Goal: Task Accomplishment & Management: Manage account settings

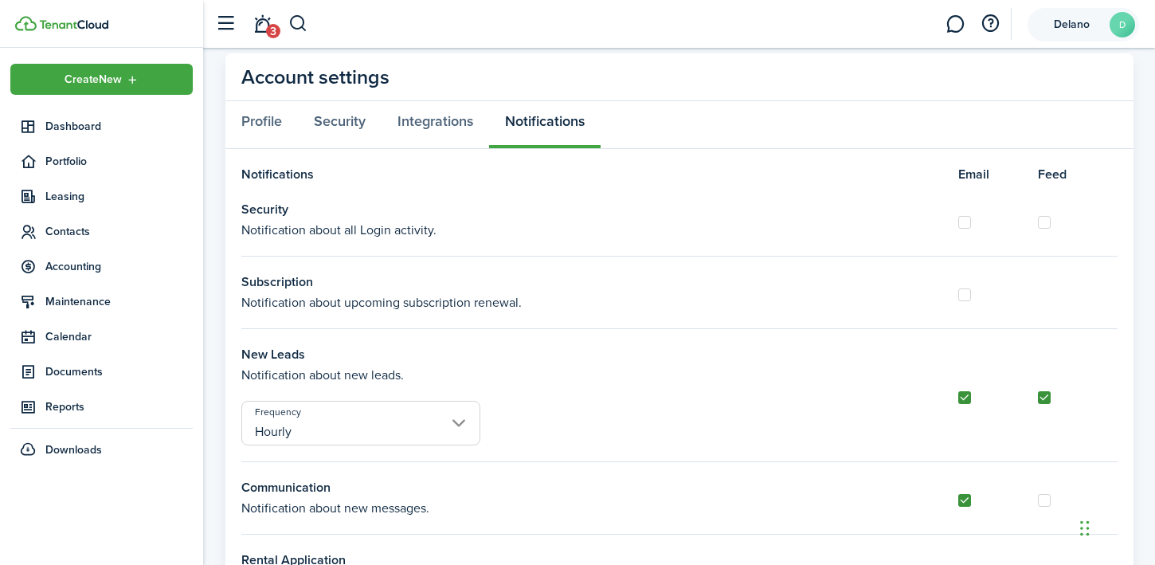
click at [1058, 25] on span "Delano" at bounding box center [1072, 24] width 64 height 11
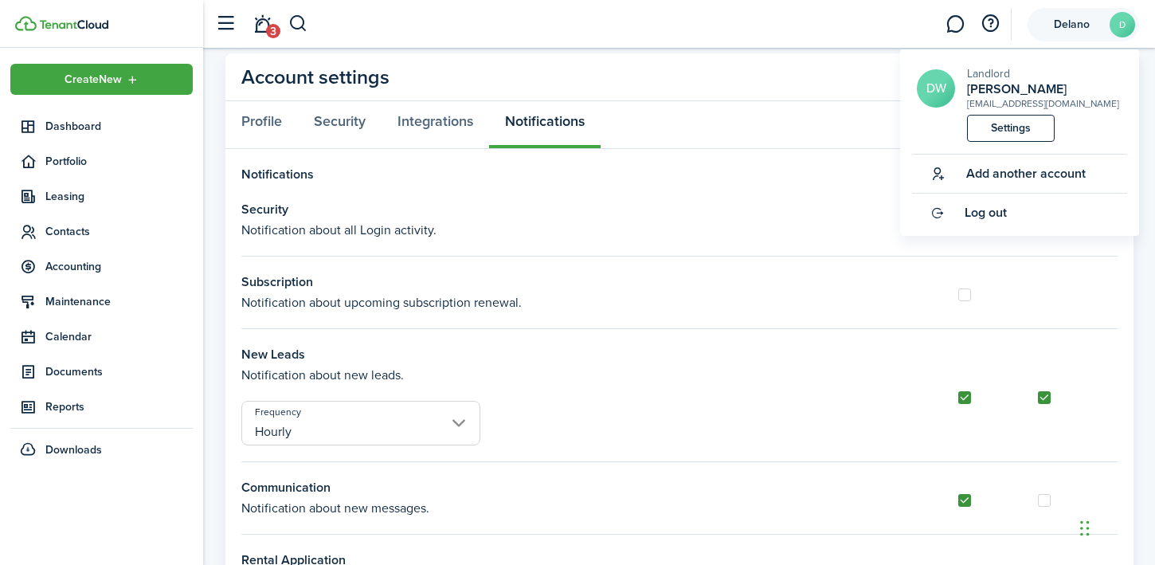
click at [1069, 35] on account-user-avatar "Delano D" at bounding box center [1084, 24] width 112 height 33
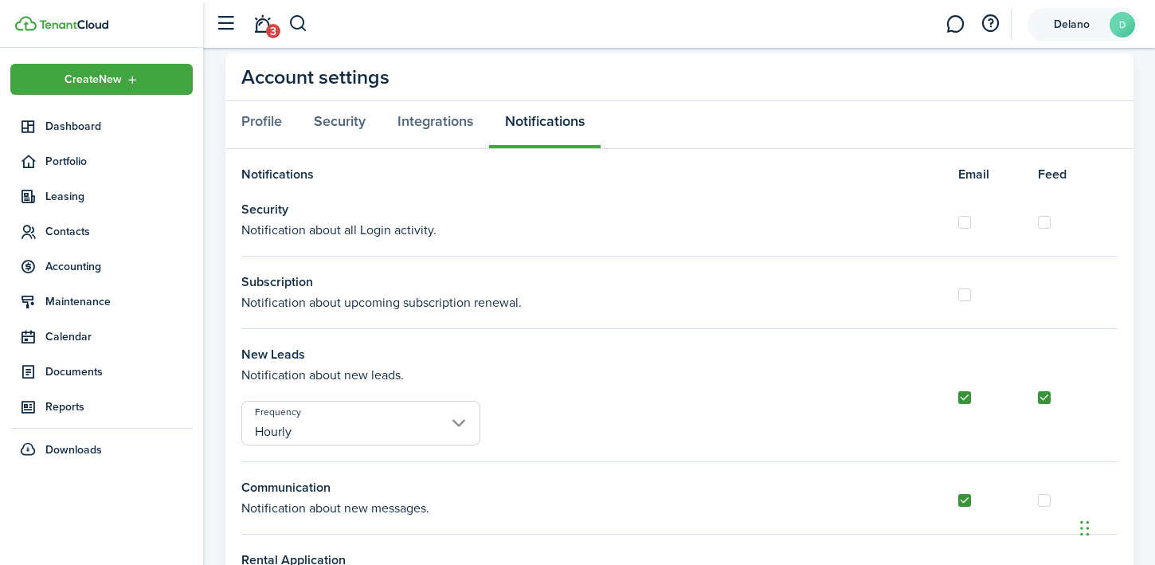
click at [1069, 35] on account-user-avatar "Delano D" at bounding box center [1084, 24] width 112 height 33
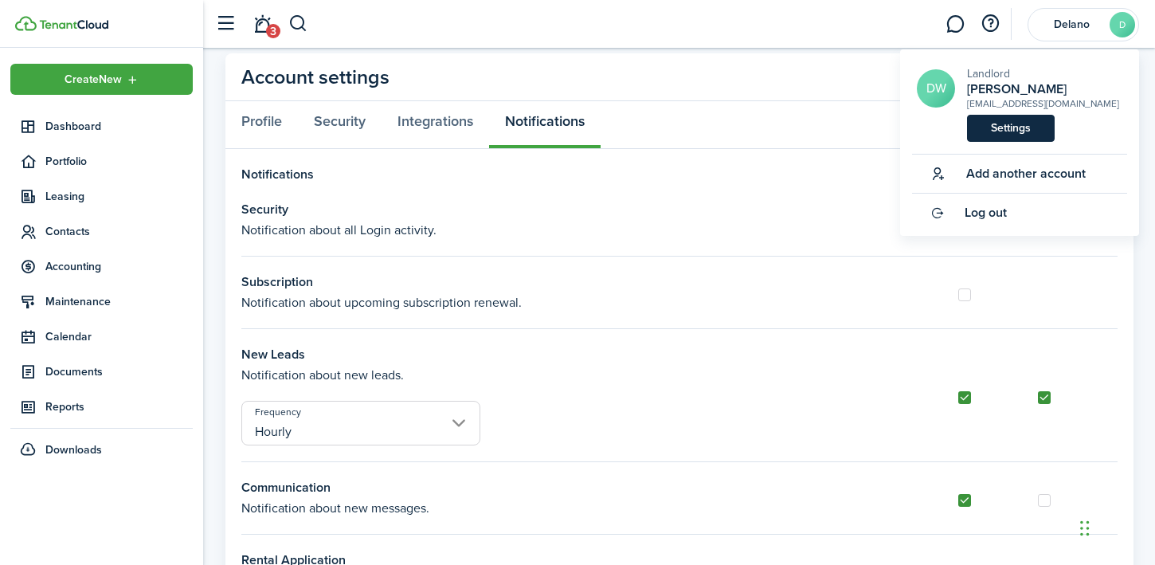
click at [1006, 127] on link "Settings" at bounding box center [1011, 128] width 88 height 27
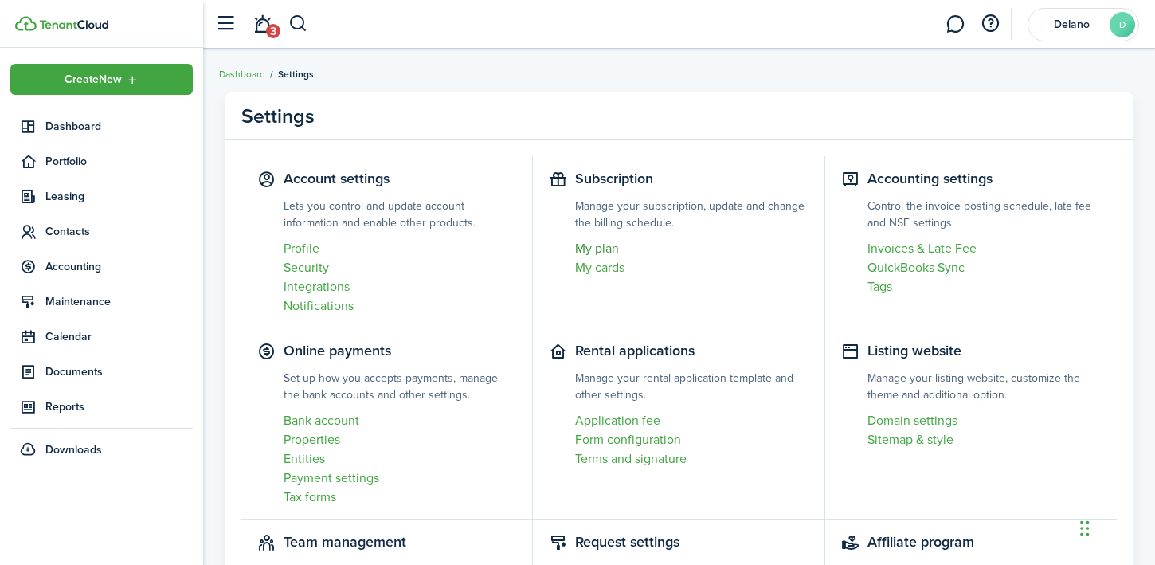
click at [605, 250] on link "My plan" at bounding box center [691, 248] width 233 height 19
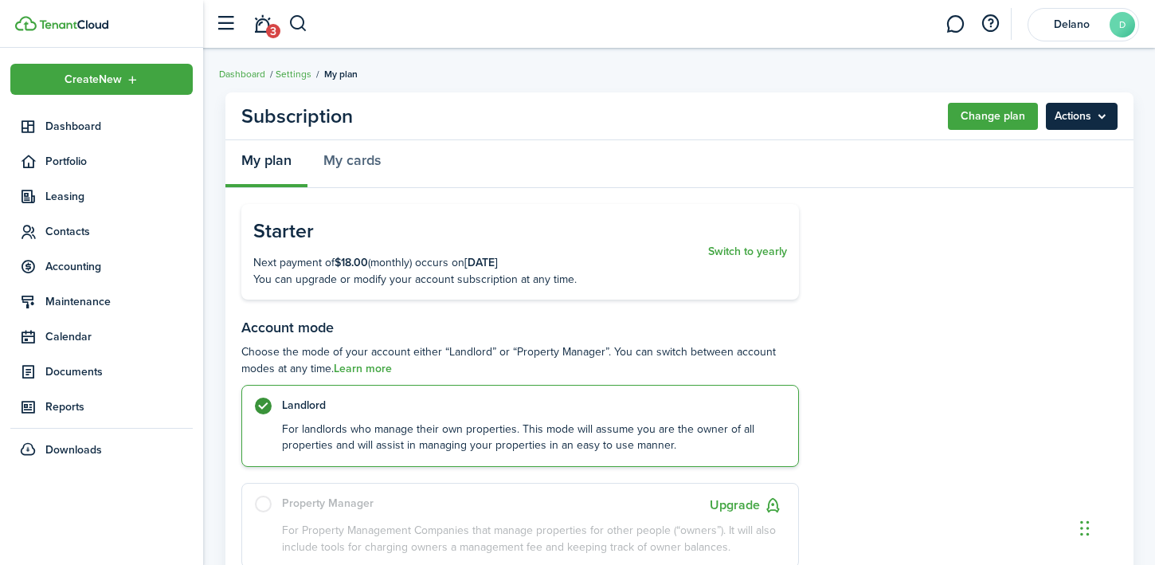
click at [1080, 119] on menu-btn "Actions" at bounding box center [1082, 116] width 72 height 27
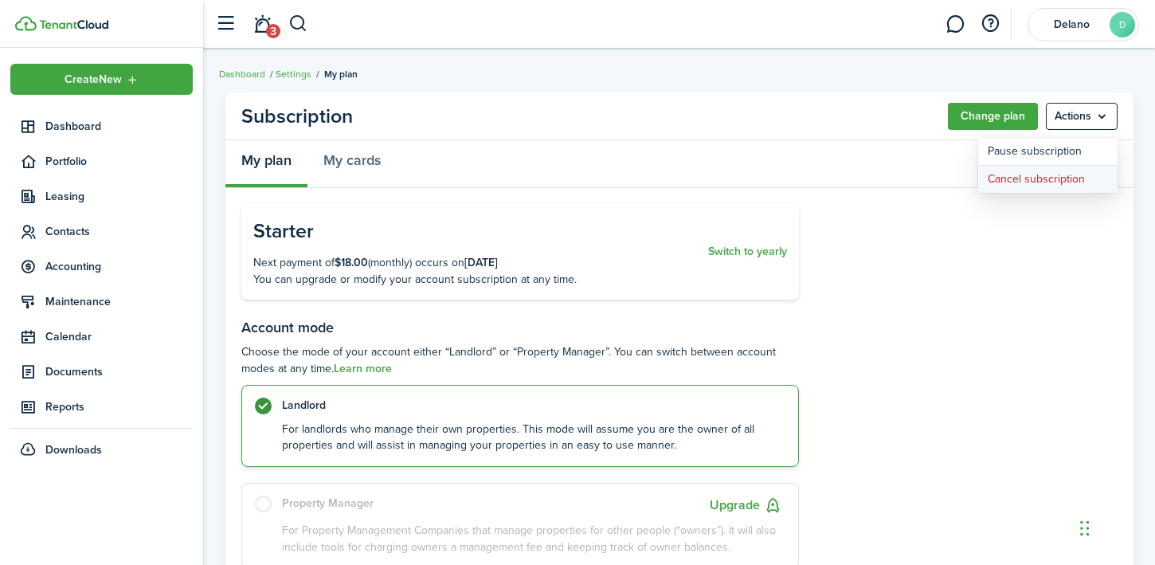
click at [1051, 179] on button "Cancel subscription" at bounding box center [1048, 179] width 139 height 27
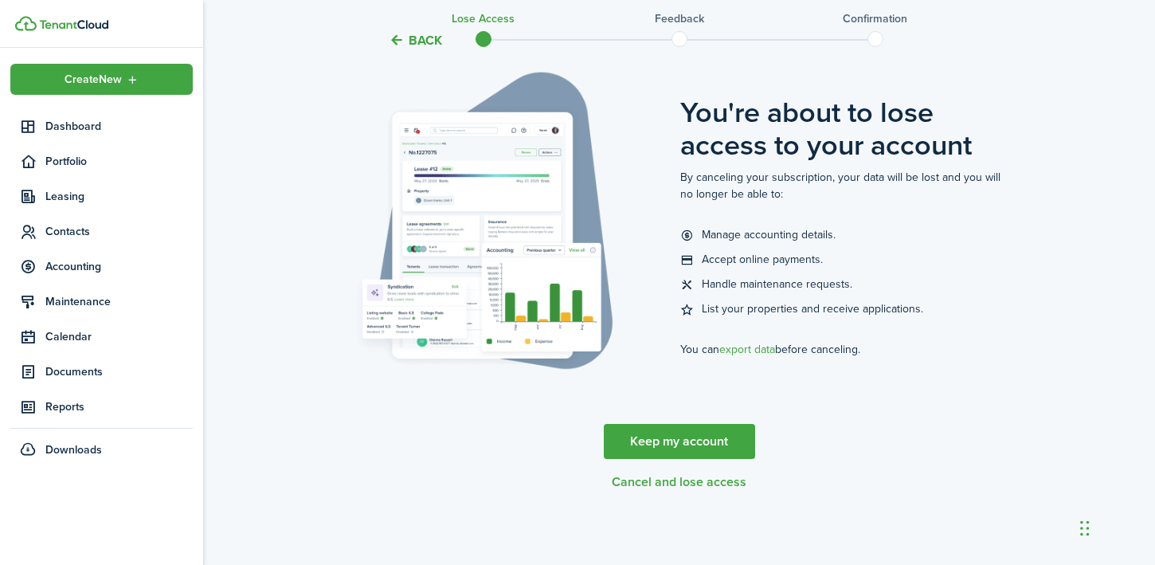
scroll to position [103, 0]
click at [687, 480] on button "Cancel and lose access" at bounding box center [679, 482] width 135 height 14
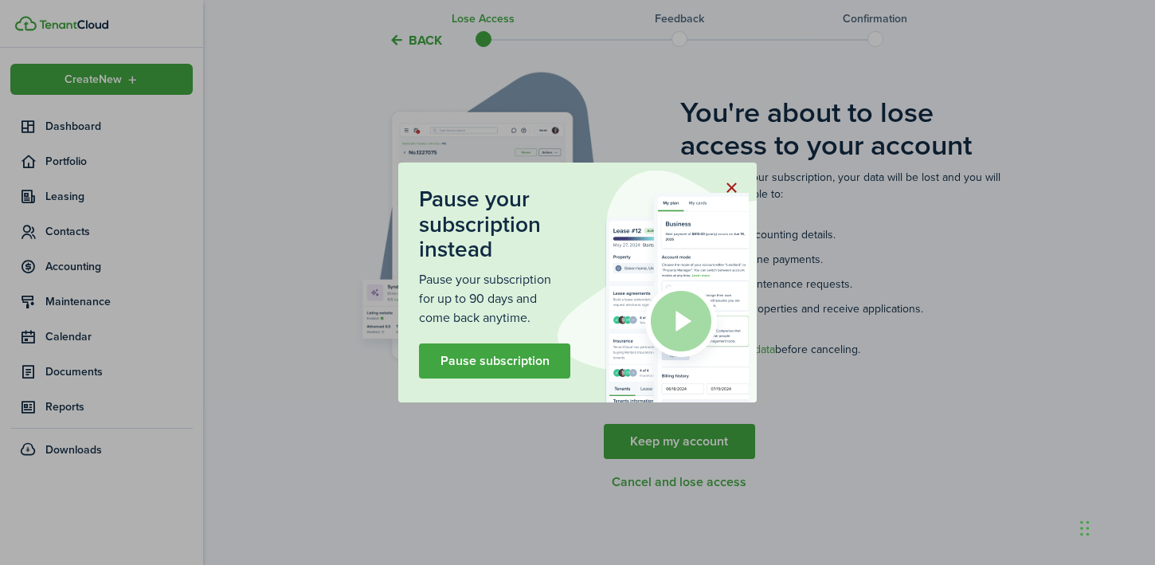
click at [736, 188] on button "button" at bounding box center [731, 188] width 27 height 27
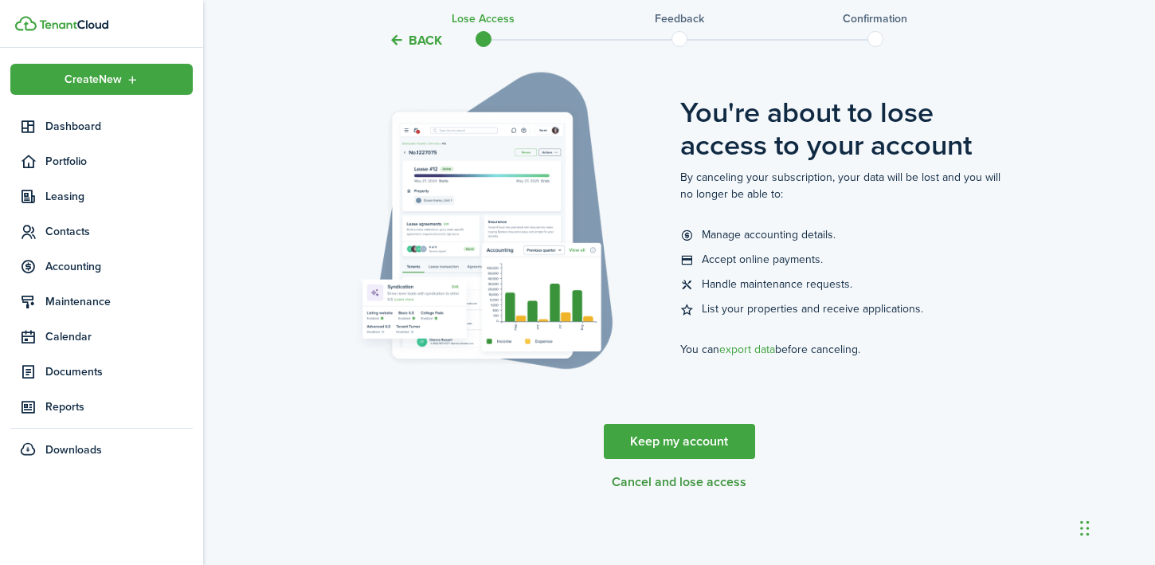
click at [704, 482] on button "Cancel and lose access" at bounding box center [679, 482] width 135 height 14
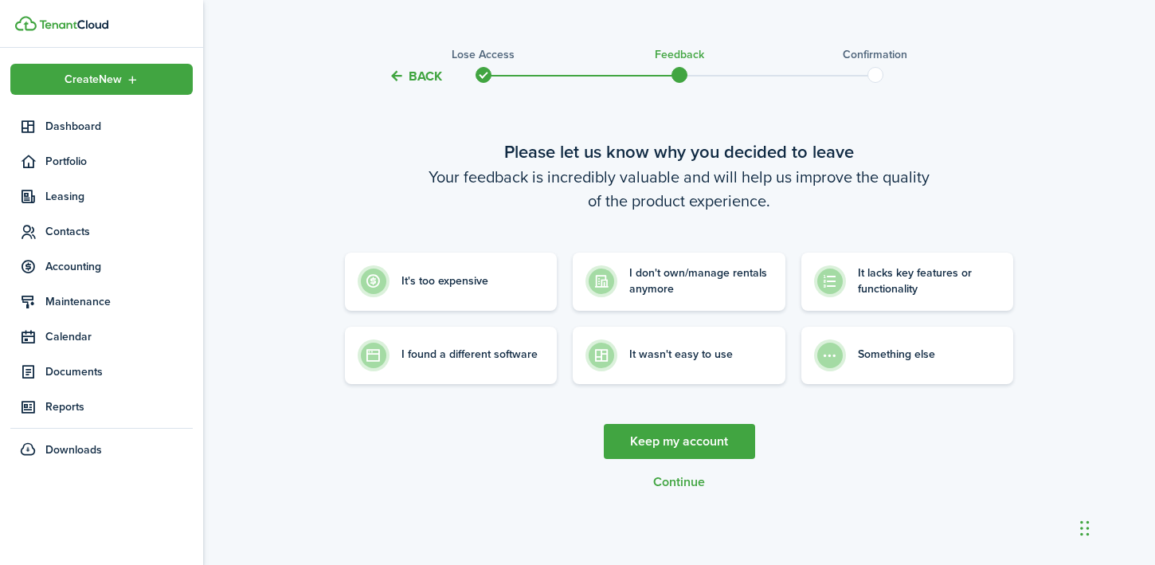
scroll to position [0, 0]
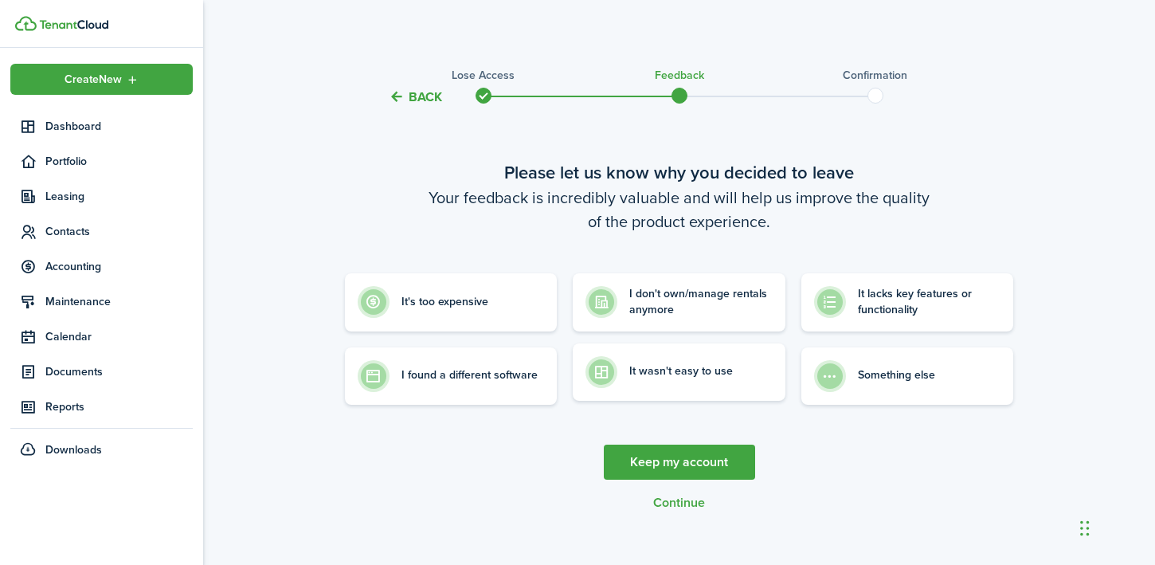
click at [704, 376] on control-radio-card-description "It wasn't easy to use" at bounding box center [682, 371] width 104 height 16
radio input "true"
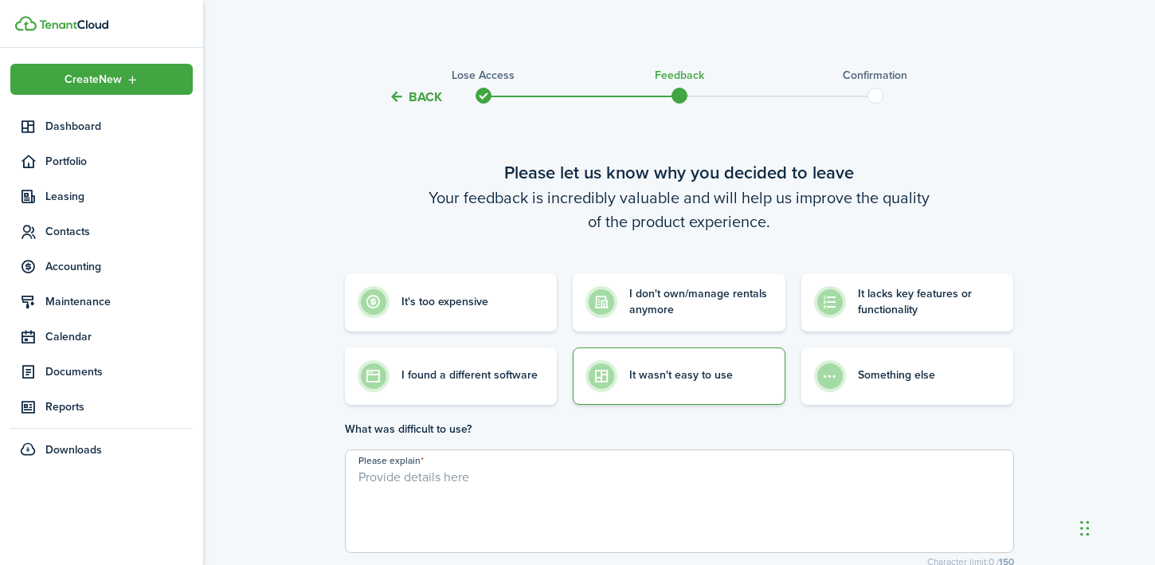
scroll to position [99, 0]
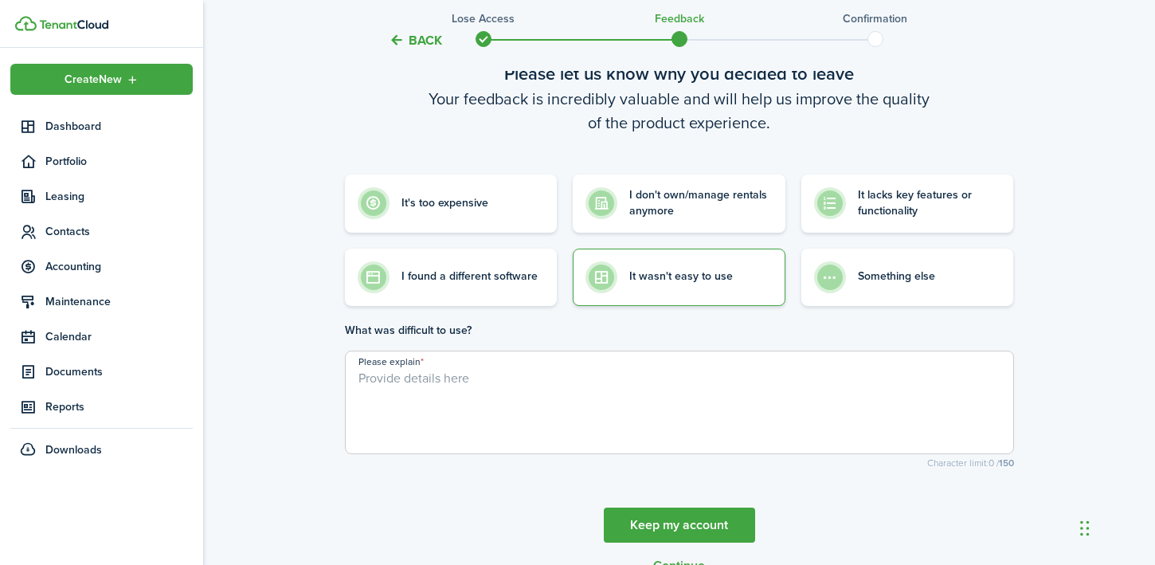
click at [641, 440] on textarea "Please explain" at bounding box center [680, 407] width 668 height 76
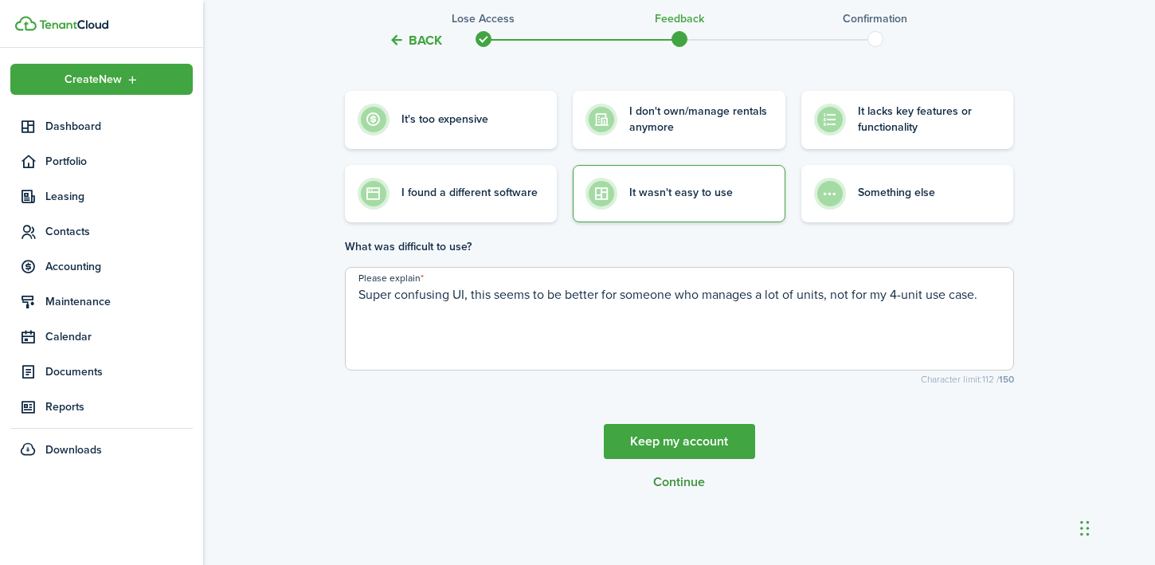
scroll to position [182, 0]
click at [677, 477] on button "Continue" at bounding box center [679, 483] width 52 height 14
type textarea "Super confusing UI, this seems to be better for someone who manages a lot of un…"
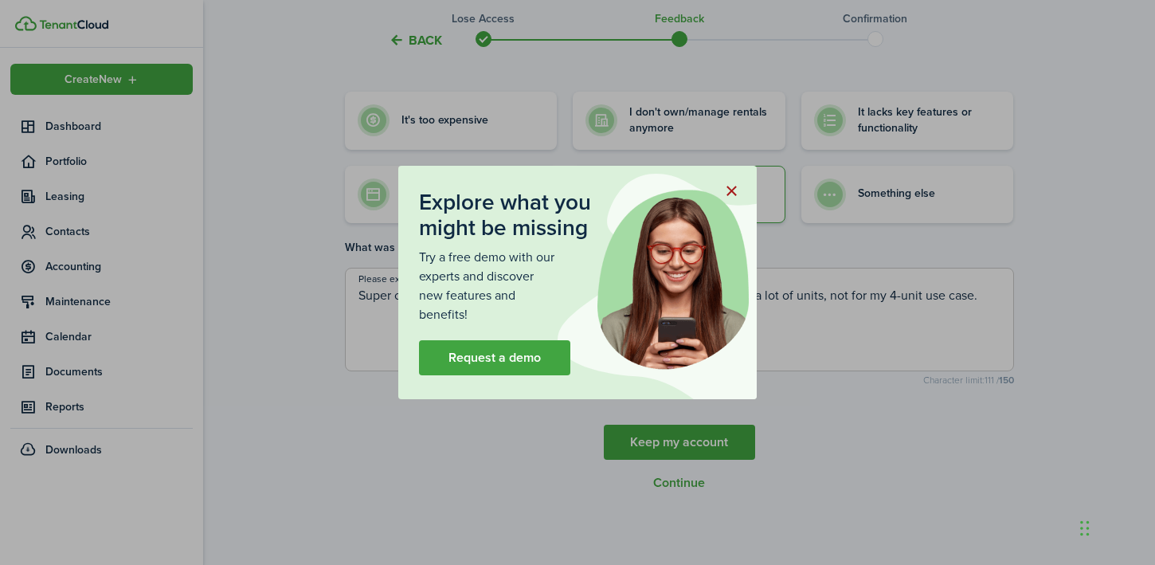
click at [731, 189] on button "button" at bounding box center [731, 191] width 27 height 27
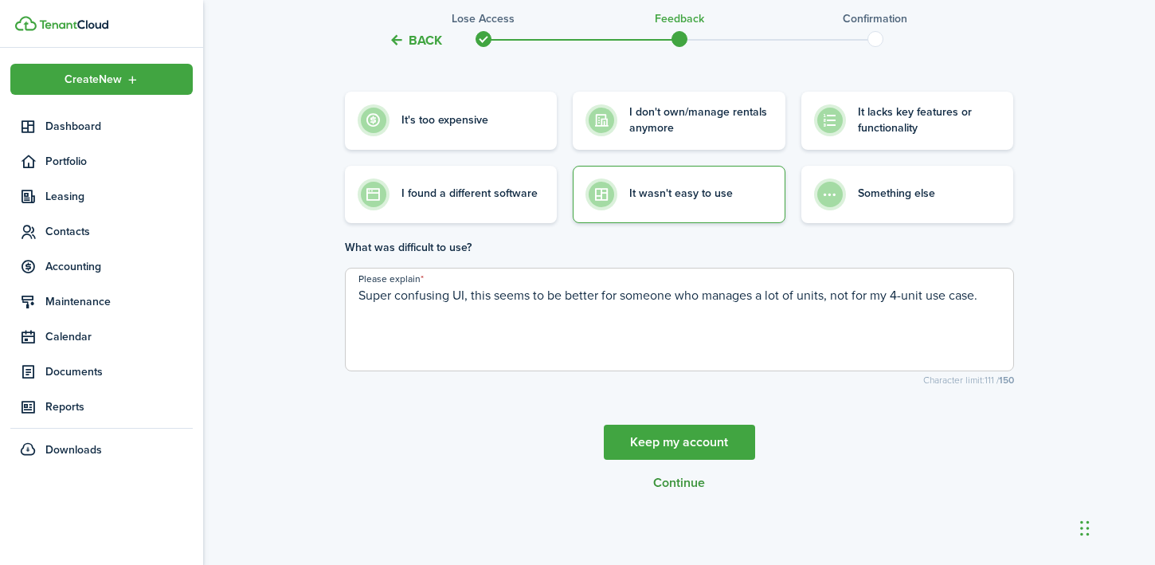
click at [679, 484] on button "Continue" at bounding box center [679, 483] width 52 height 14
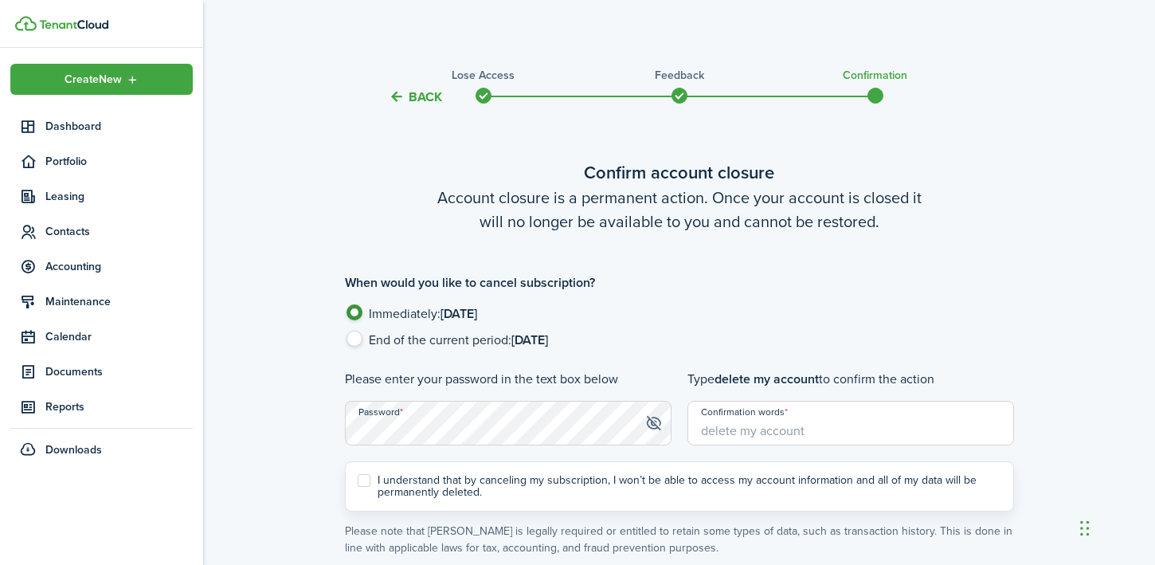
scroll to position [97, 0]
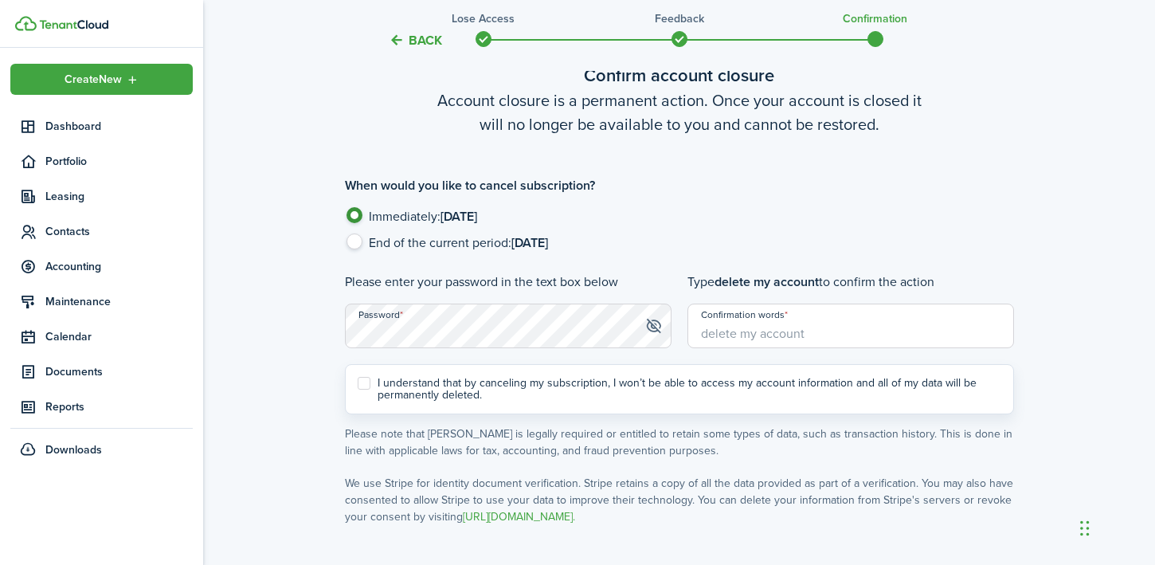
click at [495, 237] on span "End of the current period: [DATE]" at bounding box center [458, 242] width 179 height 18
radio input "false"
radio input "true"
type input "[EMAIL_ADDRESS][DOMAIN_NAME]"
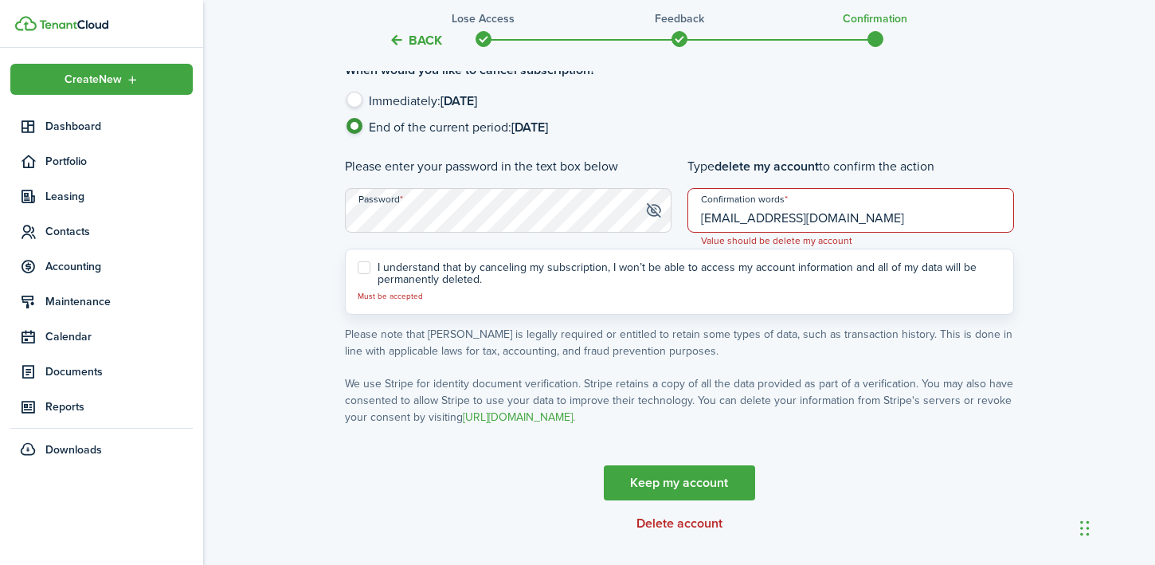
click at [521, 265] on label "I understand that by canceling my subscription, I won’t be able to access my ac…" at bounding box center [680, 273] width 644 height 25
click at [358, 281] on input "I understand that by canceling my subscription, I won’t be able to access my ac…" at bounding box center [357, 281] width 1 height 1
checkbox input "true"
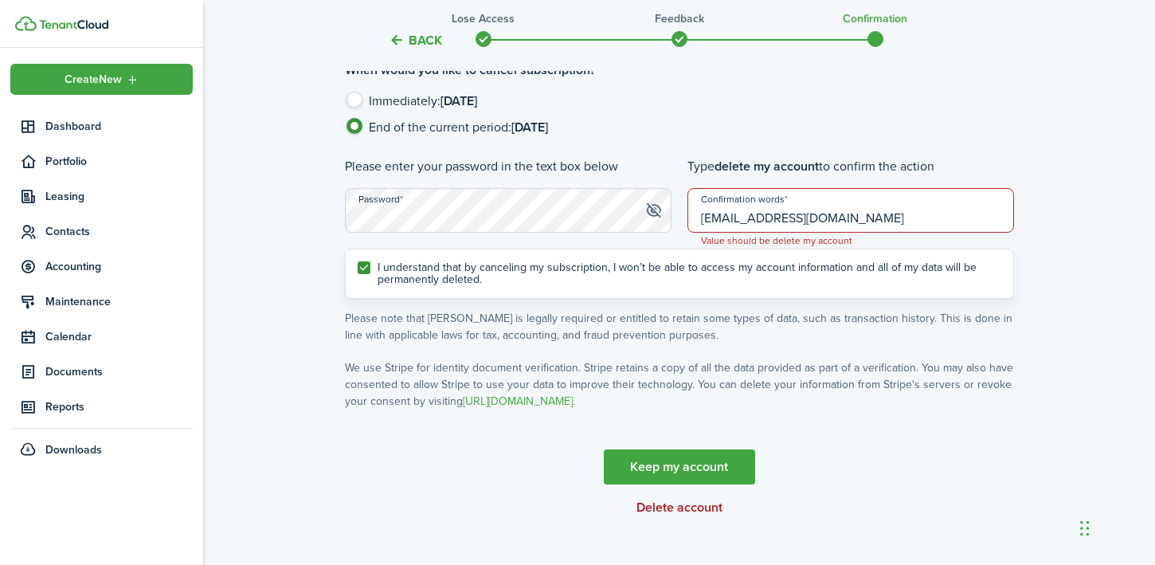
click at [676, 512] on button "Delete account" at bounding box center [680, 507] width 86 height 14
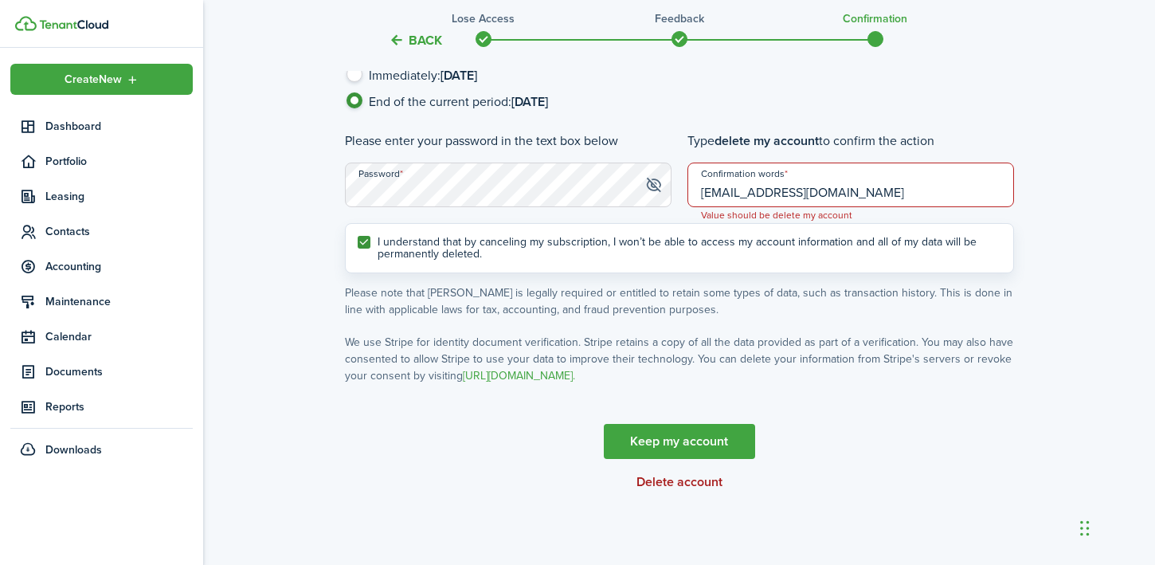
click at [689, 481] on button "Delete account" at bounding box center [680, 482] width 86 height 14
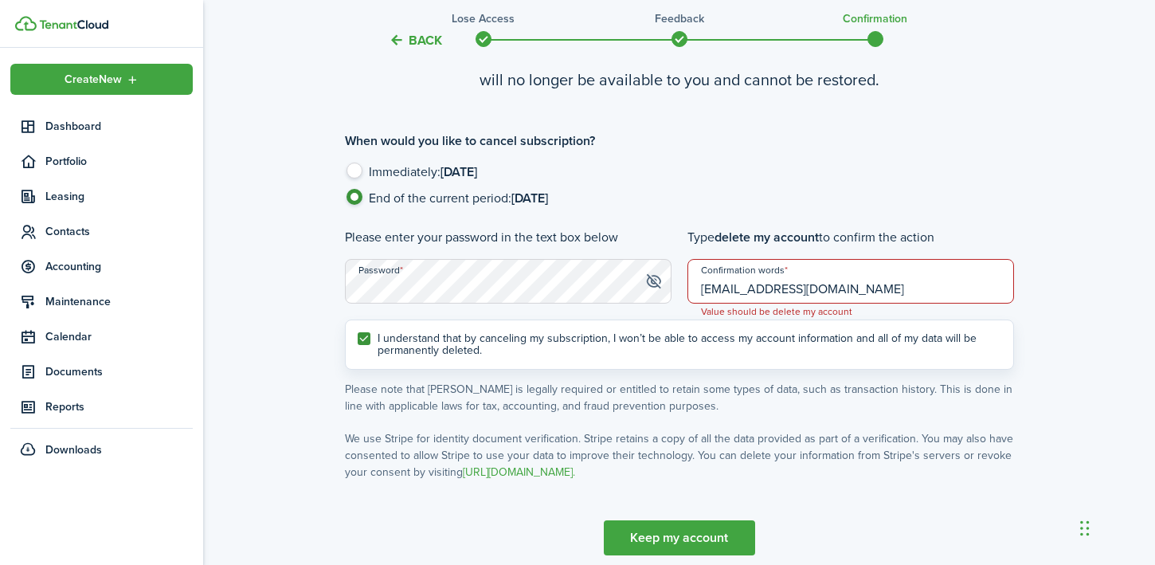
click at [768, 287] on input "[EMAIL_ADDRESS][DOMAIN_NAME]" at bounding box center [851, 281] width 327 height 45
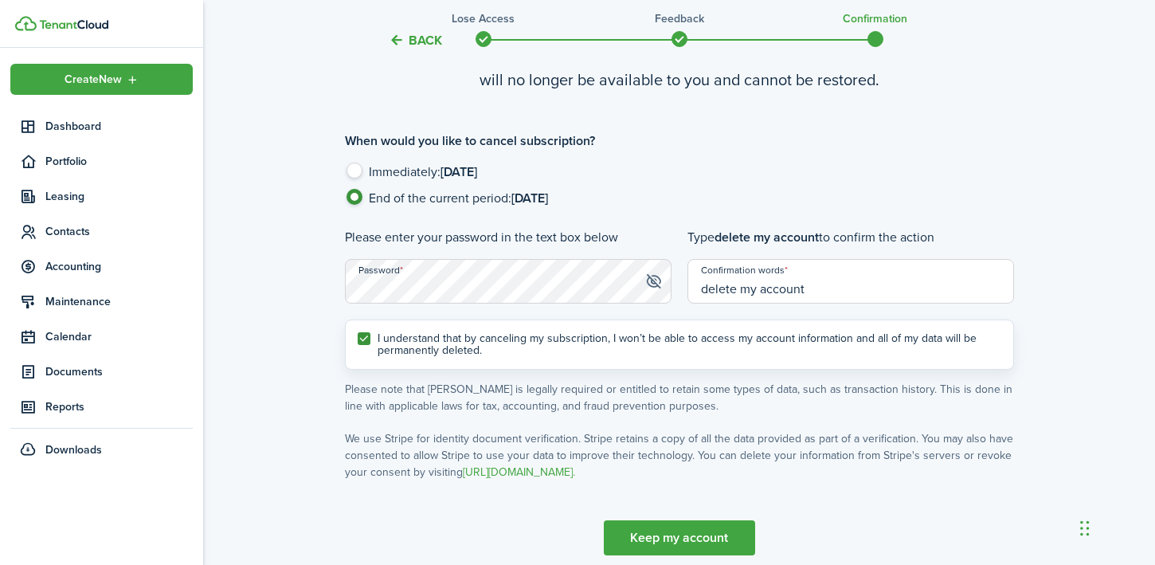
scroll to position [225, 0]
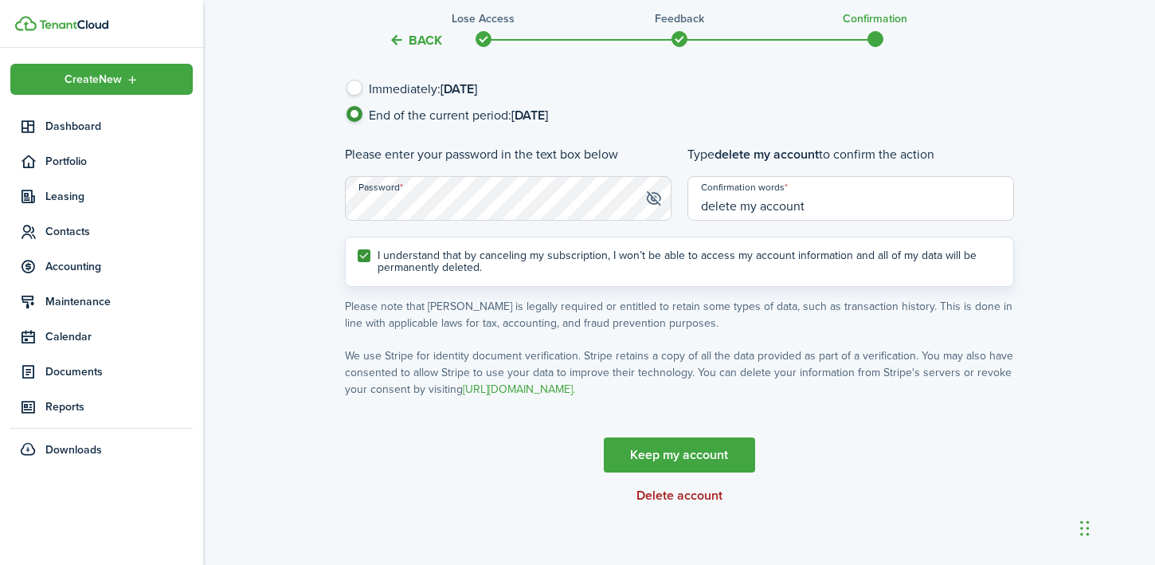
type input "delete my account"
click at [686, 492] on button "Delete account" at bounding box center [680, 495] width 86 height 14
